Goal: Task Accomplishment & Management: Manage account settings

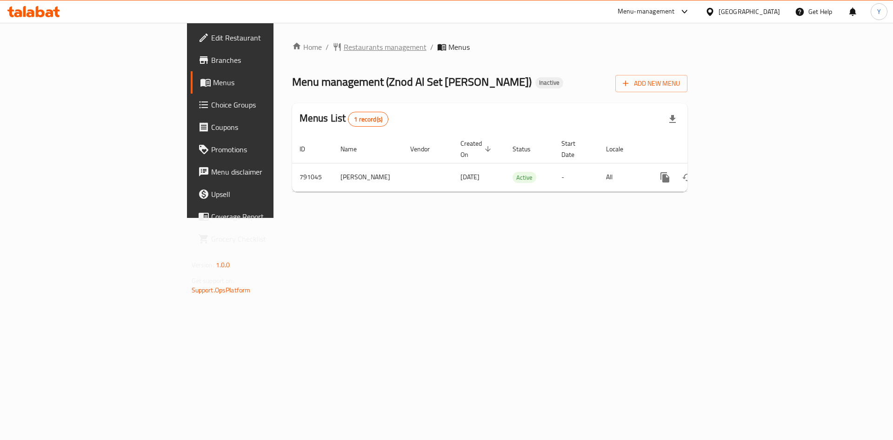
drag, startPoint x: 0, startPoint y: 0, endPoint x: 235, endPoint y: 46, distance: 239.8
click at [344, 46] on span "Restaurants management" at bounding box center [385, 46] width 83 height 11
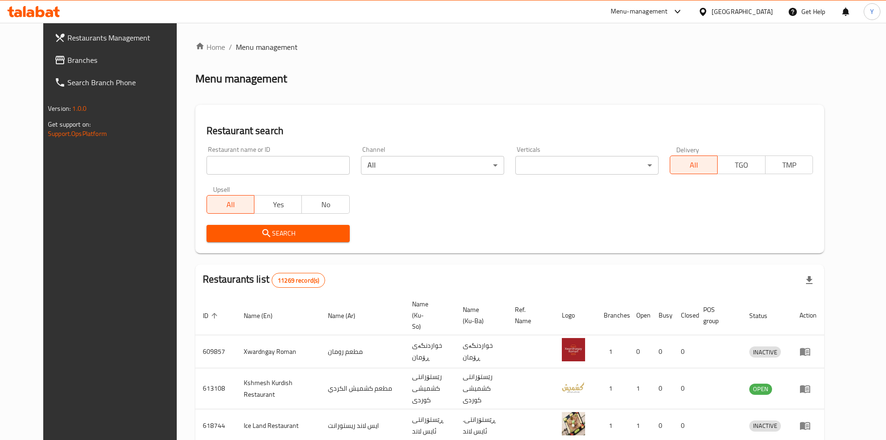
click at [262, 167] on input "search" at bounding box center [278, 165] width 143 height 19
type input "zayed"
click button "Search" at bounding box center [278, 233] width 143 height 17
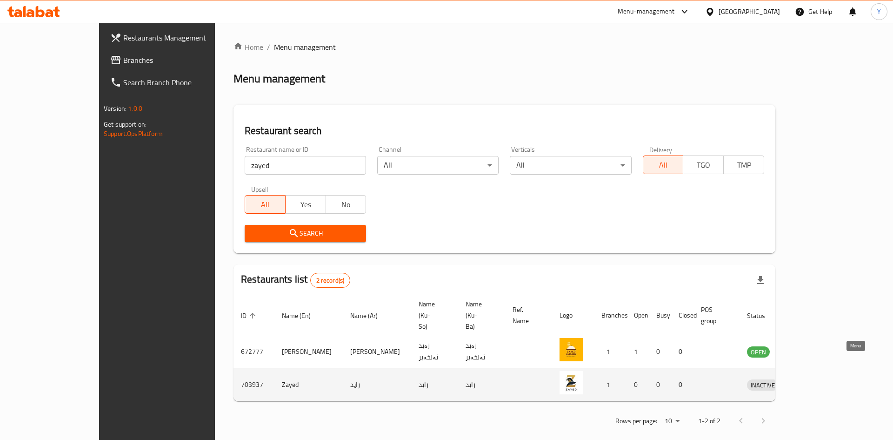
click at [809, 379] on icon "enhanced table" at bounding box center [803, 384] width 11 height 11
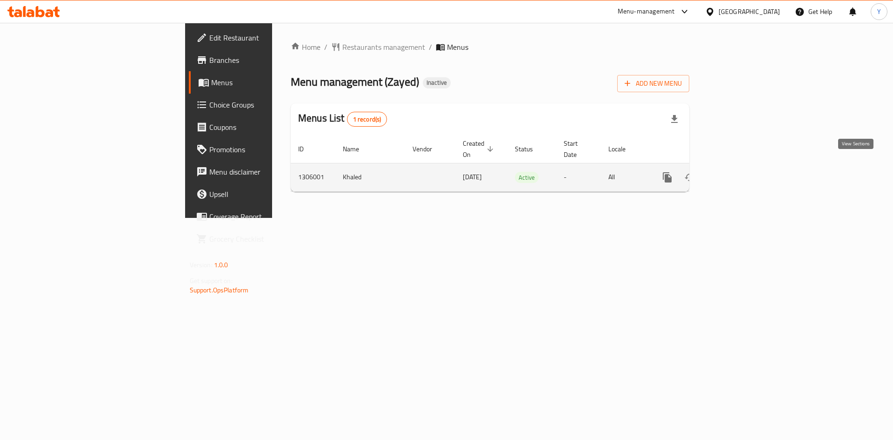
click at [740, 172] on icon "enhanced table" at bounding box center [734, 177] width 11 height 11
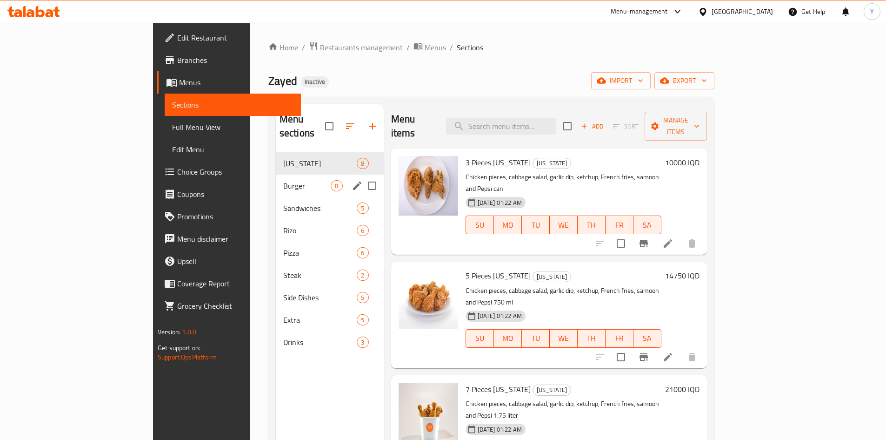
click at [276, 175] on div "Burger 8" at bounding box center [330, 186] width 108 height 22
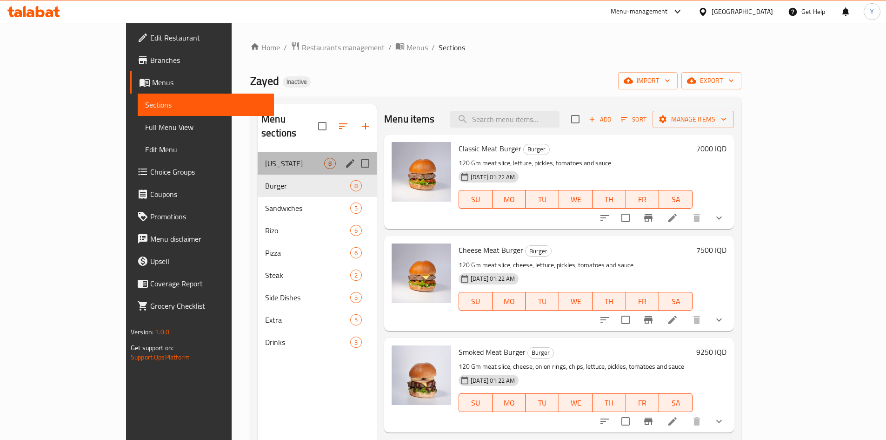
click at [270, 156] on div "[US_STATE] 8" at bounding box center [317, 163] width 119 height 22
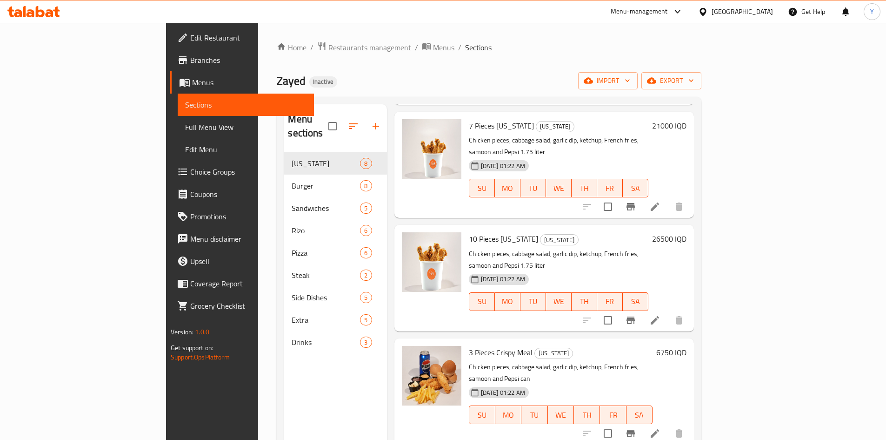
scroll to position [397, 0]
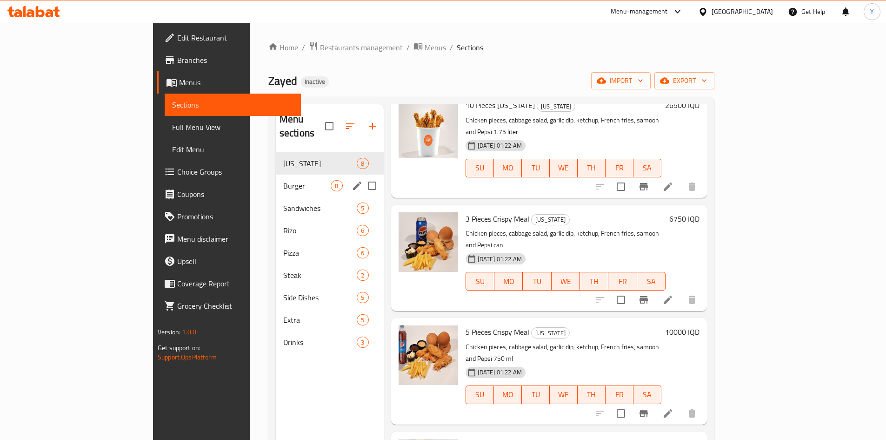
click at [283, 180] on span "Burger" at bounding box center [307, 185] width 48 height 11
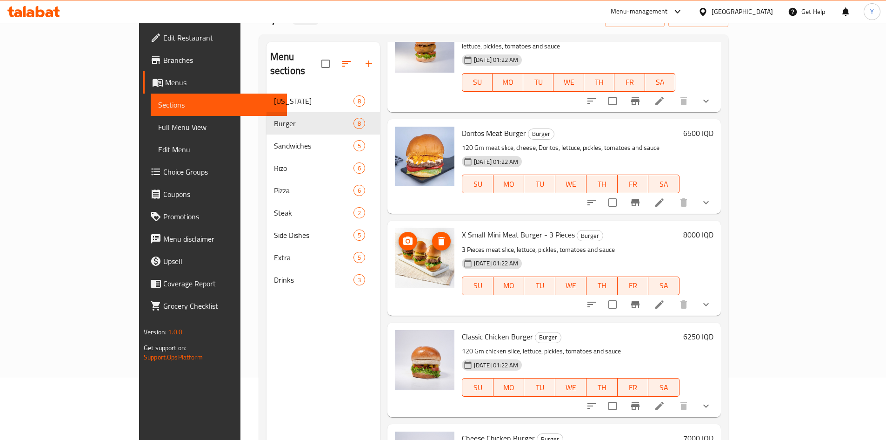
scroll to position [130, 0]
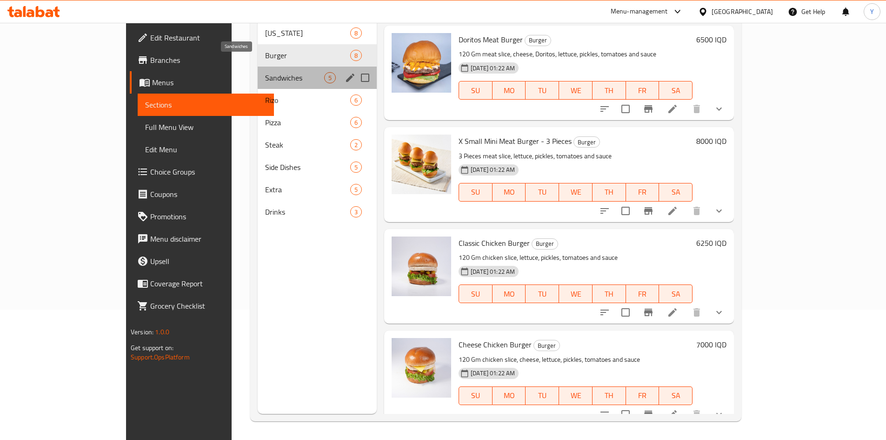
click at [280, 72] on span "Sandwiches" at bounding box center [294, 77] width 59 height 11
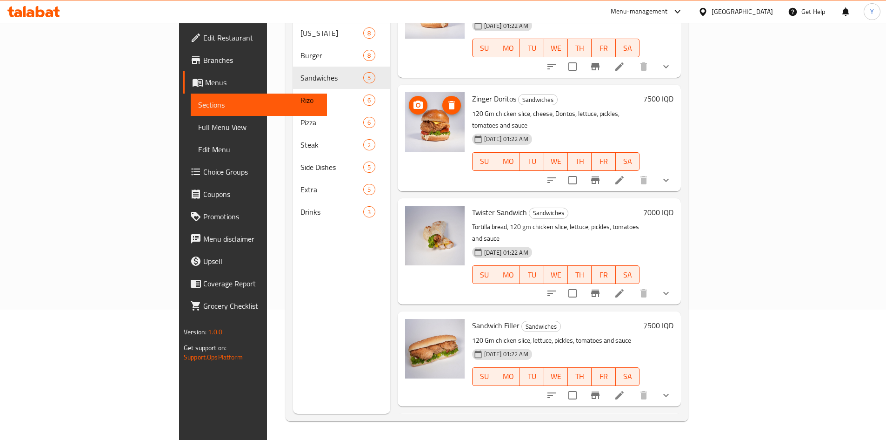
scroll to position [92, 0]
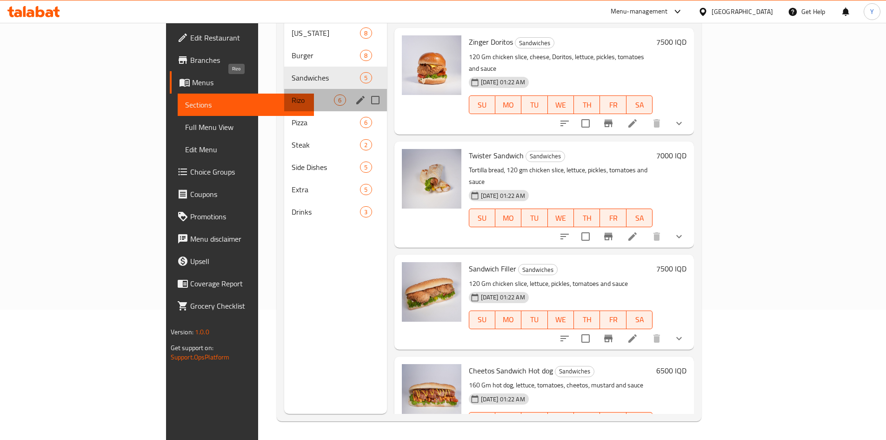
click at [292, 94] on span "Rizo" at bounding box center [313, 99] width 42 height 11
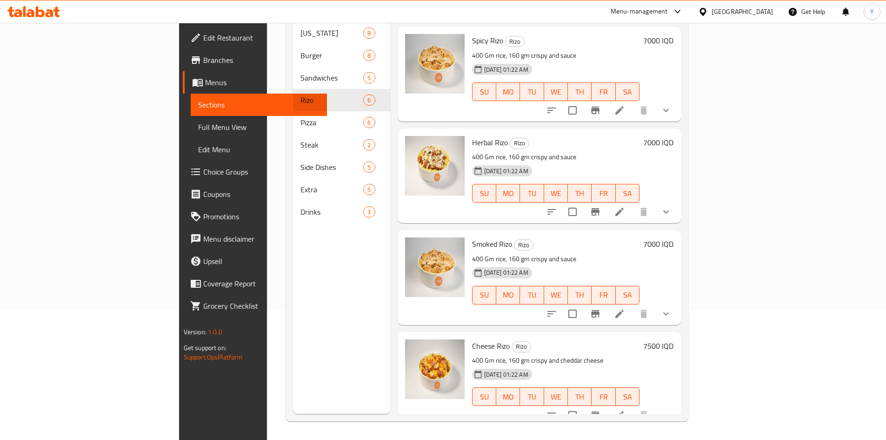
scroll to position [194, 0]
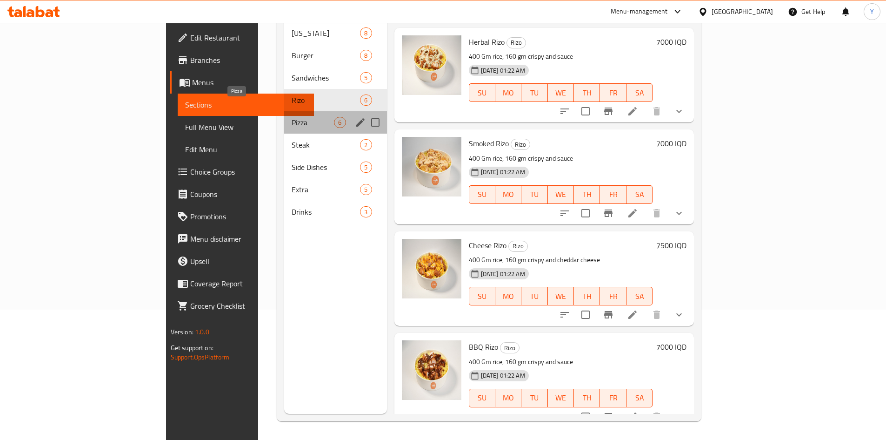
click at [292, 117] on span "Pizza" at bounding box center [313, 122] width 42 height 11
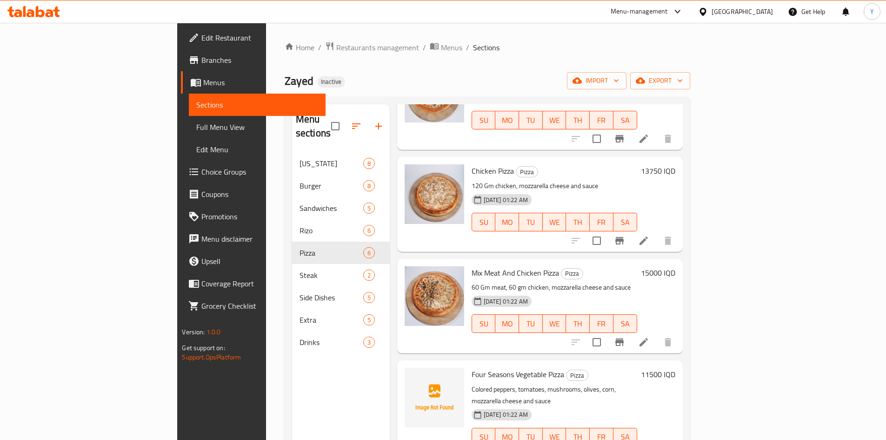
scroll to position [140, 0]
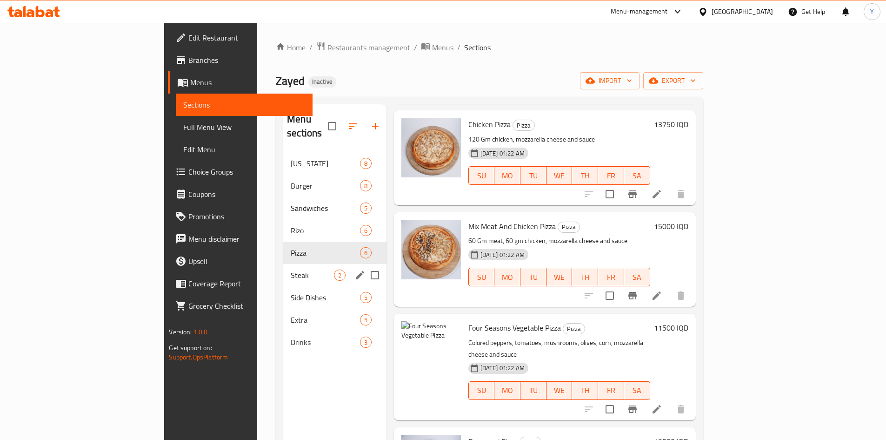
click at [284, 264] on div "Steak 2" at bounding box center [334, 275] width 103 height 22
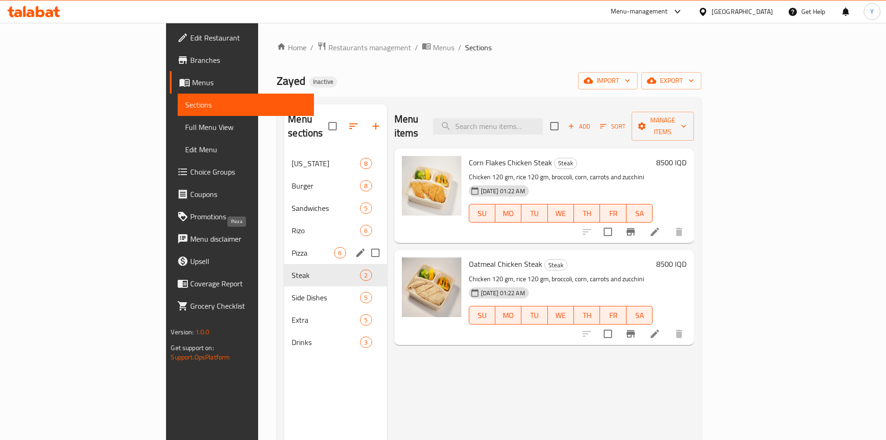
click at [292, 247] on span "Pizza" at bounding box center [313, 252] width 42 height 11
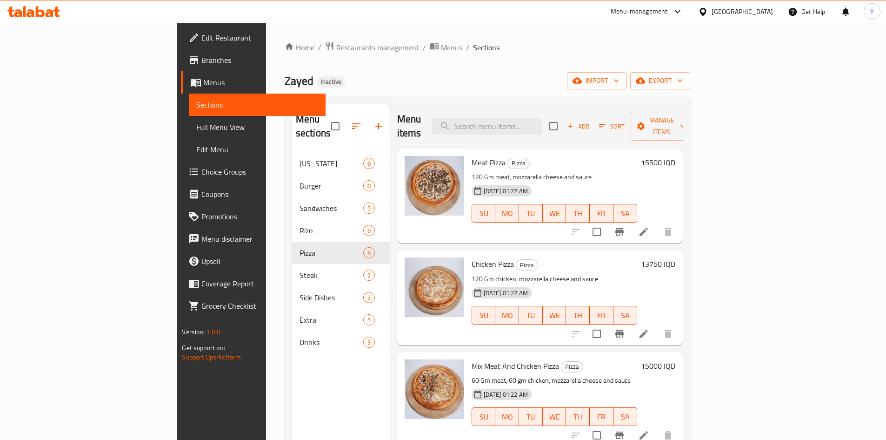
scroll to position [194, 0]
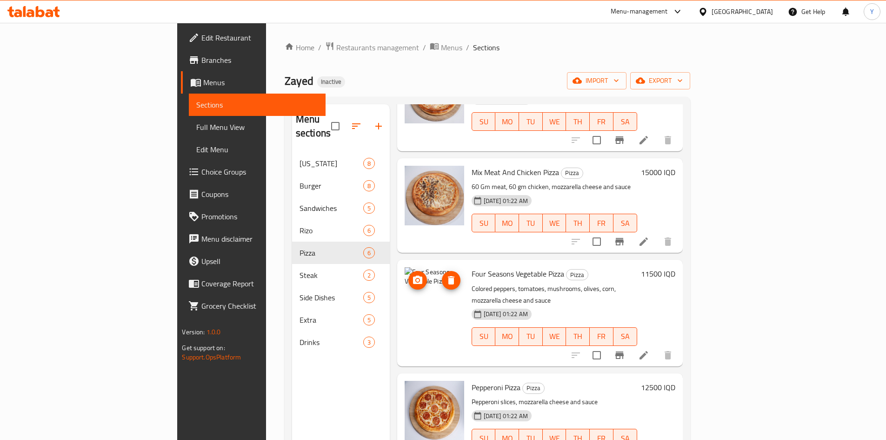
click at [405, 287] on img at bounding box center [435, 297] width 60 height 60
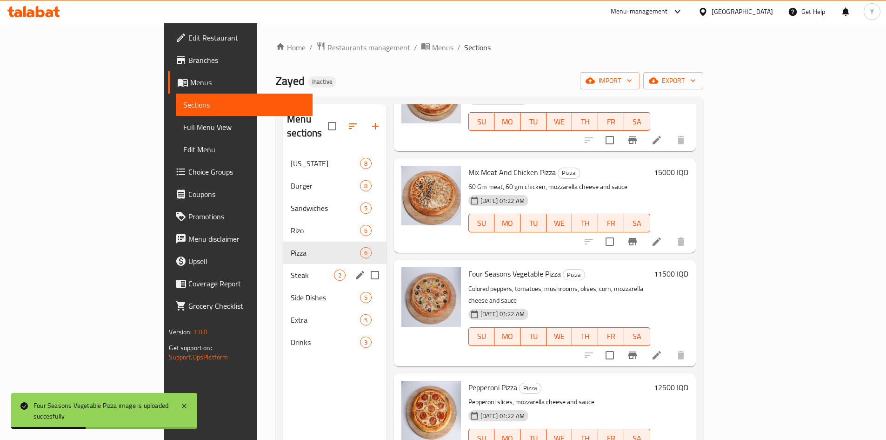
click at [291, 269] on span "Steak" at bounding box center [312, 274] width 43 height 11
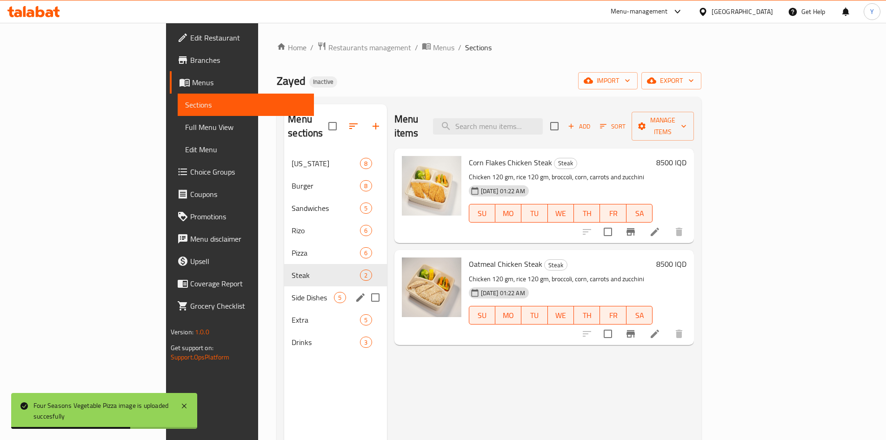
click at [335, 293] on span "5" at bounding box center [340, 297] width 11 height 9
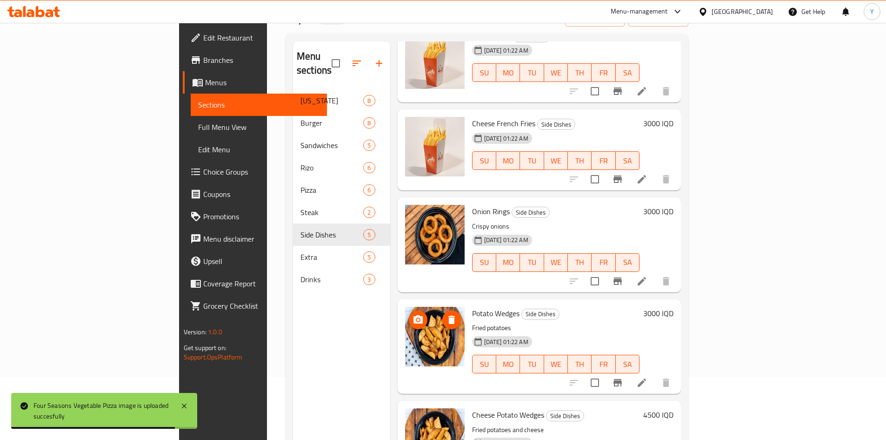
scroll to position [130, 0]
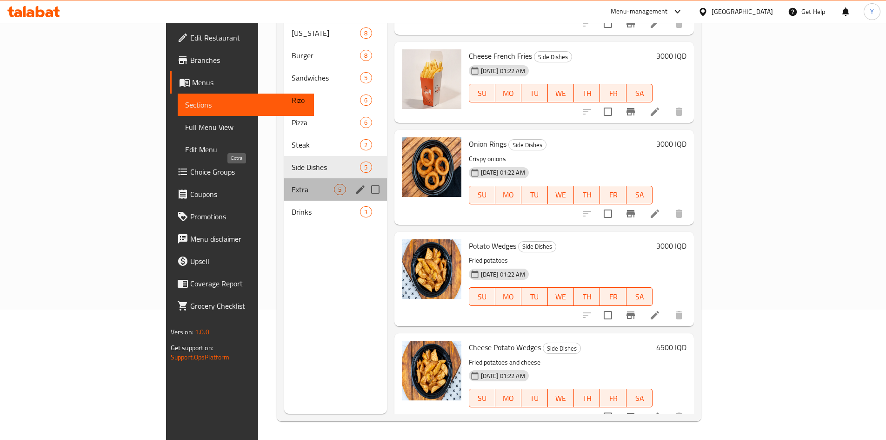
click at [292, 184] on span "Extra" at bounding box center [313, 189] width 42 height 11
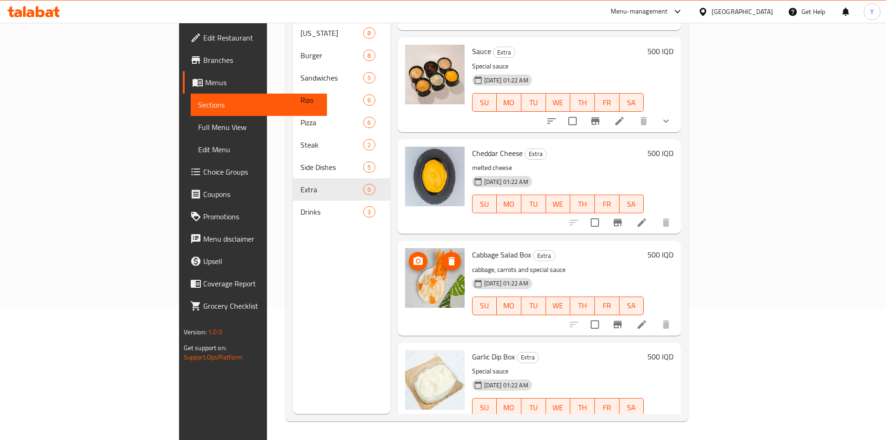
scroll to position [92, 0]
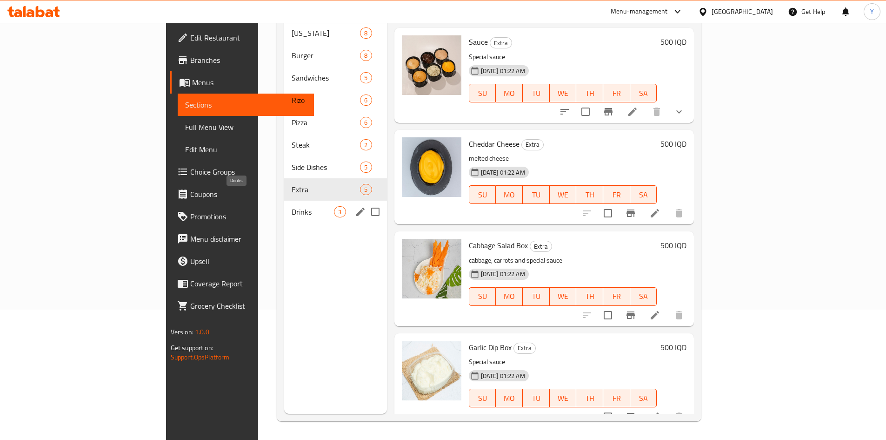
click at [292, 206] on span "Drinks" at bounding box center [313, 211] width 42 height 11
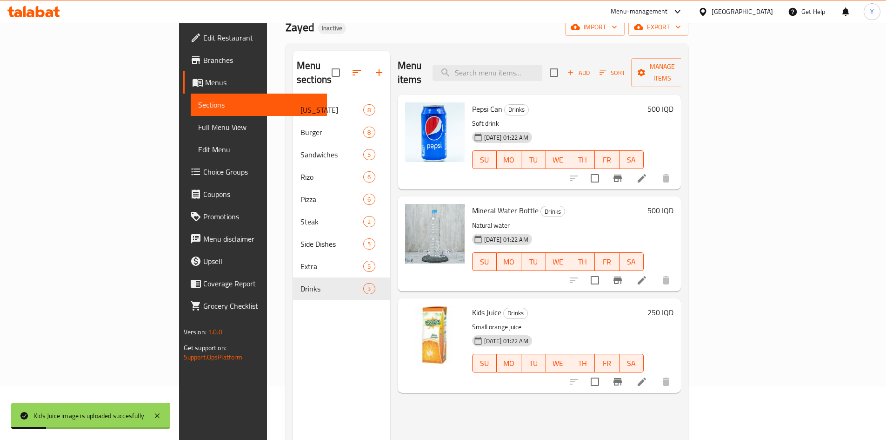
scroll to position [37, 0]
